Goal: Information Seeking & Learning: Learn about a topic

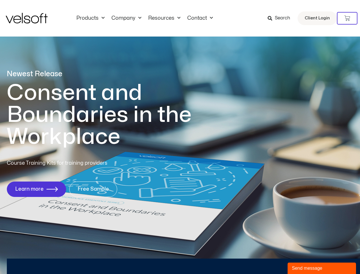
click at [180, 137] on h1 "Consent and Boundaries in the Workplace" at bounding box center [111, 115] width 208 height 66
click at [347, 18] on icon at bounding box center [347, 18] width 6 height 6
click at [322, 268] on div "Send message" at bounding box center [322, 268] width 60 height 7
